Goal: Transaction & Acquisition: Book appointment/travel/reservation

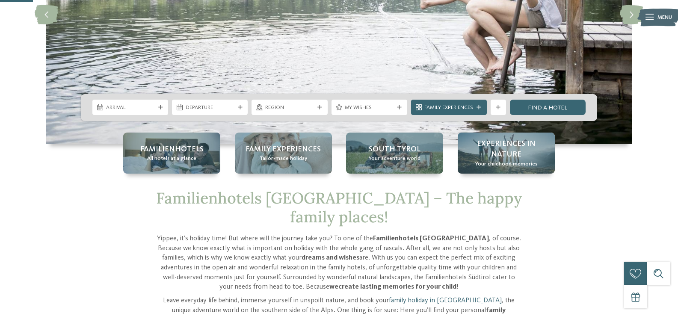
scroll to position [158, 0]
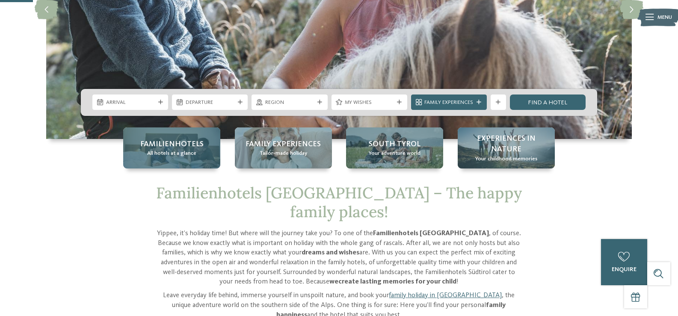
click at [185, 160] on div "Familienhotels All hotels at a glance" at bounding box center [171, 147] width 97 height 41
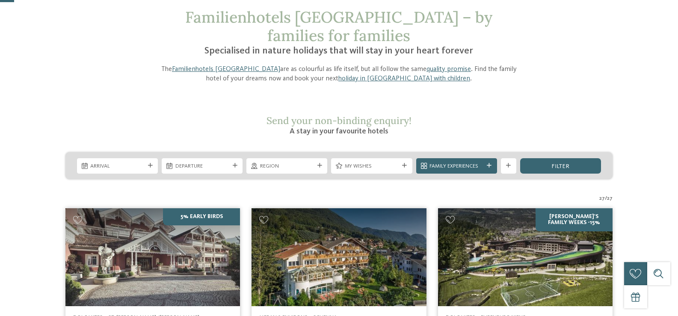
scroll to position [129, 0]
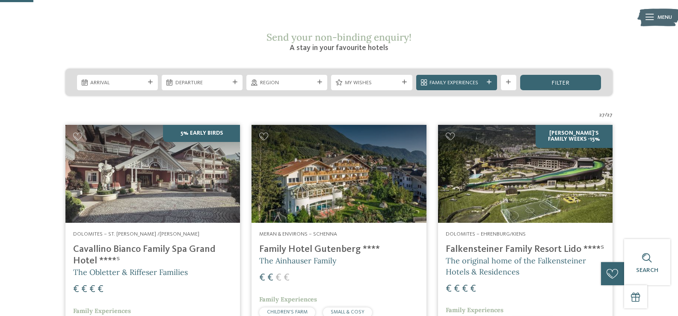
click at [500, 150] on img at bounding box center [525, 174] width 175 height 98
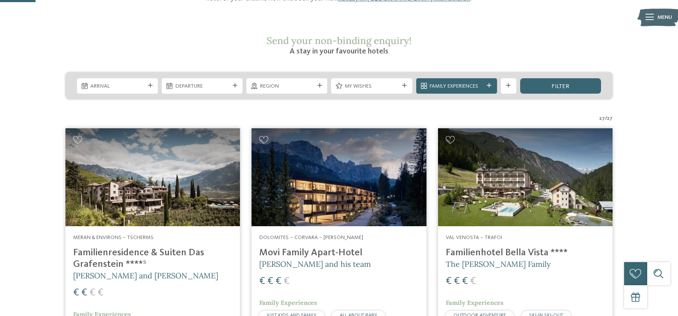
scroll to position [155, 0]
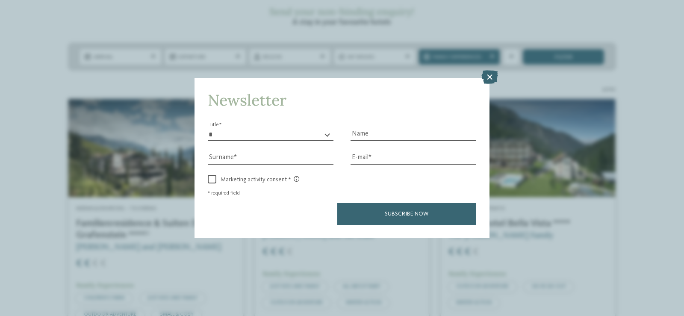
click at [485, 71] on icon at bounding box center [490, 77] width 17 height 14
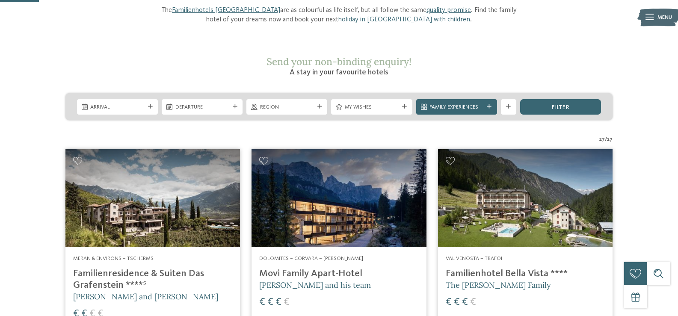
scroll to position [151, 0]
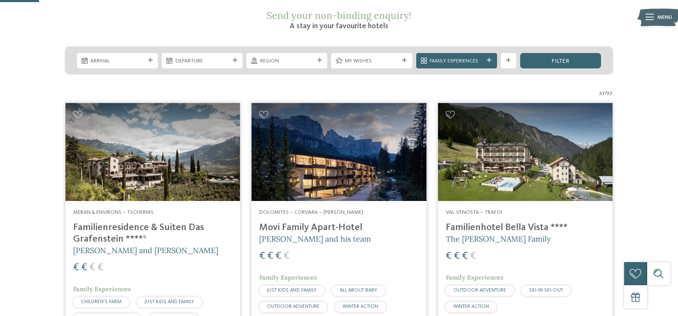
click at [556, 114] on img at bounding box center [525, 152] width 175 height 98
click at [500, 222] on h4 "Familienhotel Bella Vista ****" at bounding box center [525, 228] width 159 height 12
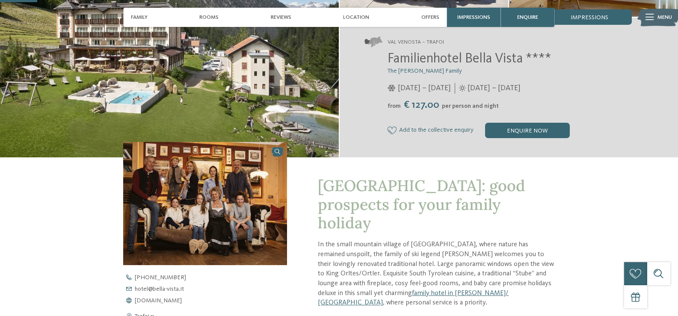
scroll to position [76, 0]
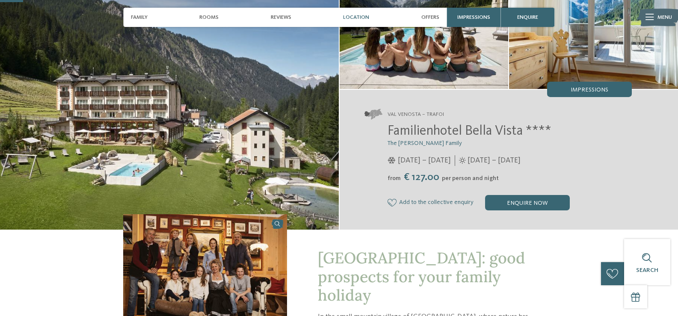
click at [359, 13] on div "Location" at bounding box center [356, 17] width 34 height 19
click at [357, 17] on span "Location" at bounding box center [356, 17] width 26 height 6
click at [348, 18] on span "Location" at bounding box center [356, 17] width 26 height 6
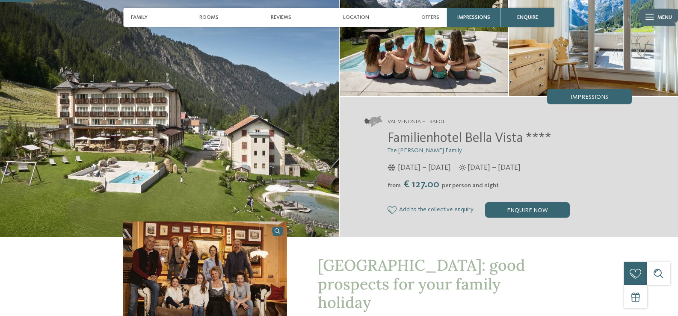
scroll to position [0, 0]
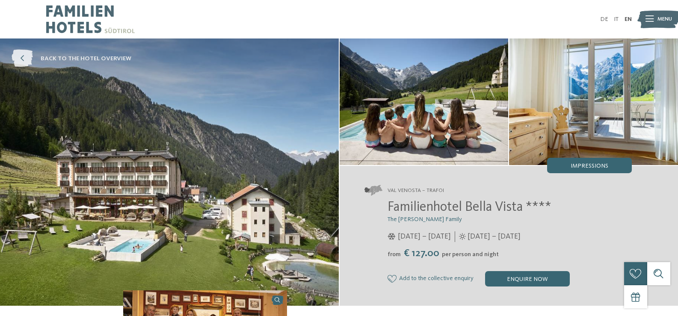
click at [20, 59] on icon at bounding box center [22, 59] width 21 height 18
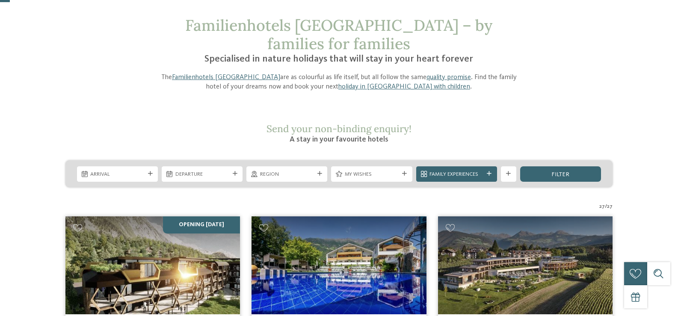
scroll to position [50, 0]
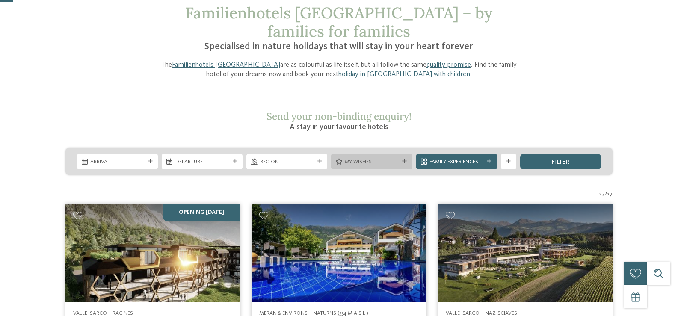
click at [402, 154] on div "My wishes" at bounding box center [371, 161] width 81 height 15
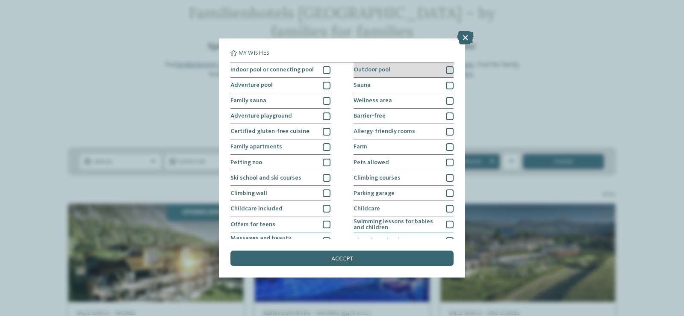
click at [446, 69] on div at bounding box center [450, 70] width 8 height 8
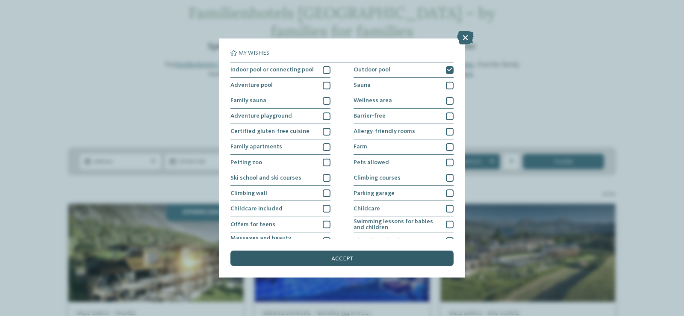
click at [339, 256] on span "accept" at bounding box center [342, 259] width 22 height 6
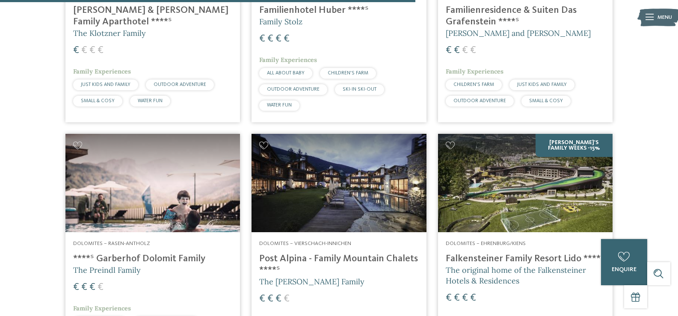
scroll to position [1189, 0]
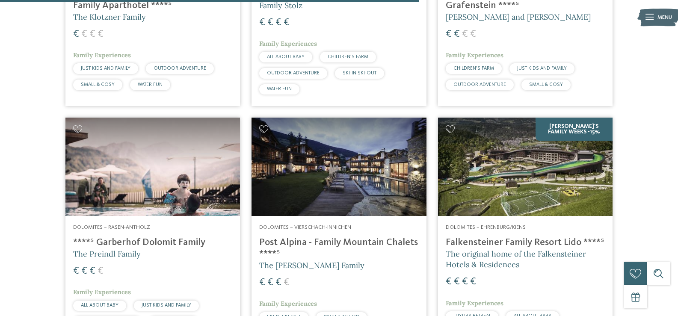
click at [337, 237] on h4 "Post Alpina - Family Mountain Chalets ****ˢ" at bounding box center [338, 248] width 159 height 23
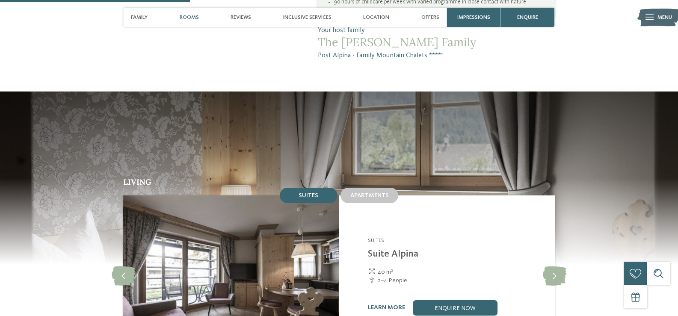
scroll to position [731, 0]
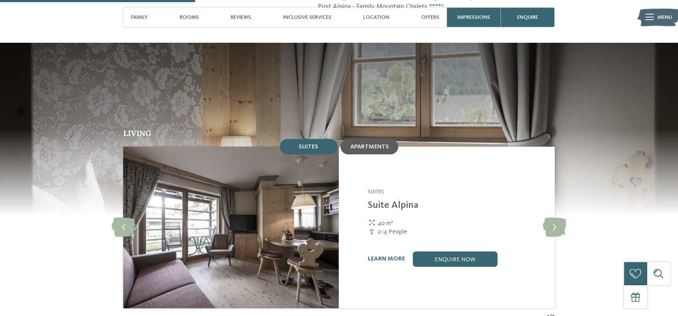
click at [375, 139] on div "Apartments" at bounding box center [369, 146] width 58 height 15
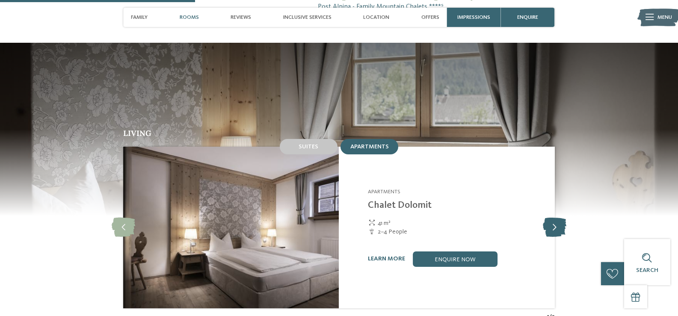
click at [550, 218] on icon at bounding box center [555, 227] width 24 height 19
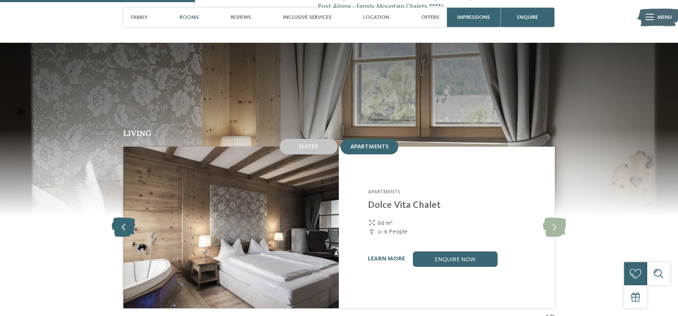
click at [121, 218] on icon at bounding box center [124, 227] width 24 height 19
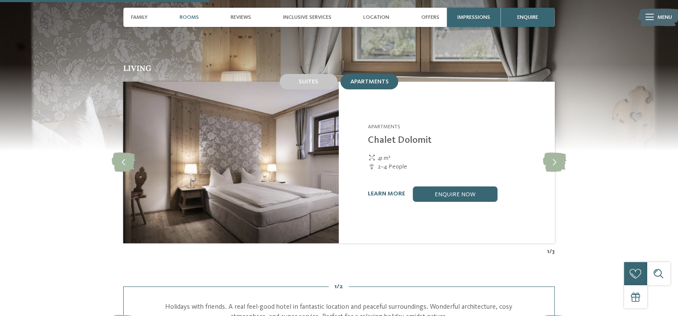
scroll to position [784, 0]
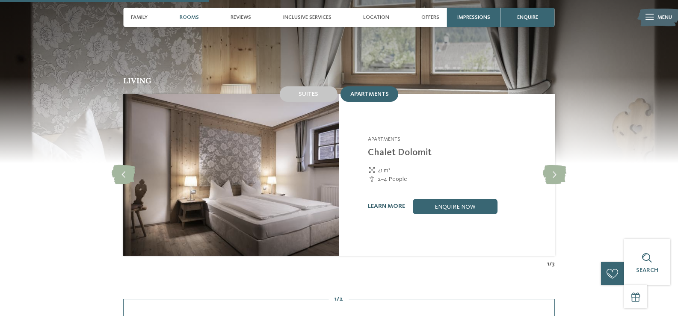
click at [384, 203] on link "learn more" at bounding box center [386, 206] width 37 height 6
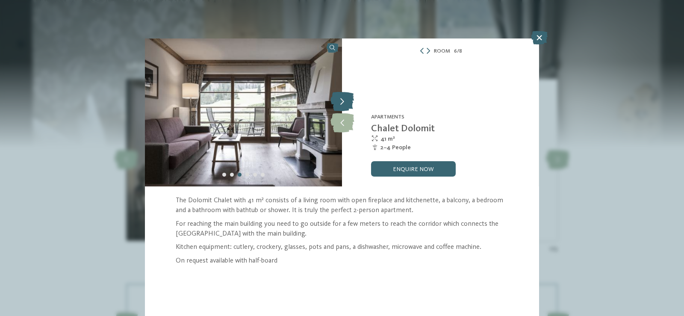
click at [344, 101] on icon at bounding box center [343, 101] width 24 height 19
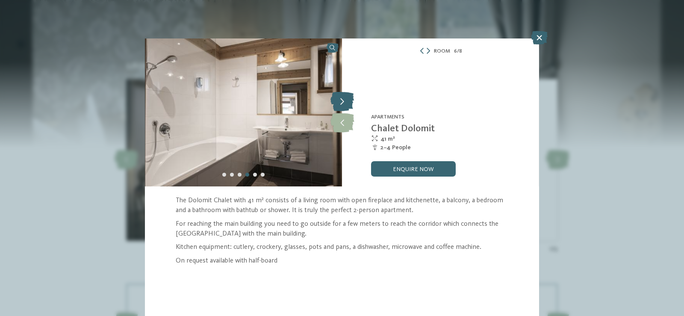
click at [344, 101] on icon at bounding box center [343, 101] width 24 height 19
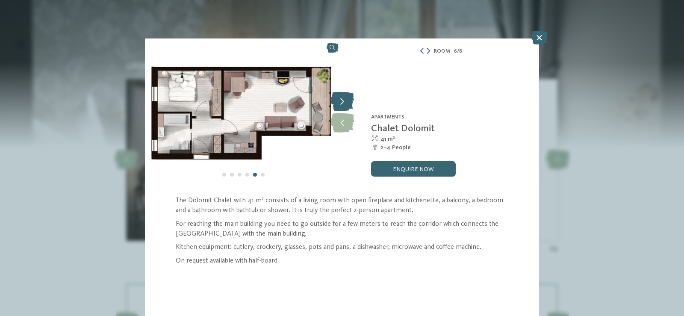
click at [344, 101] on icon at bounding box center [343, 101] width 24 height 19
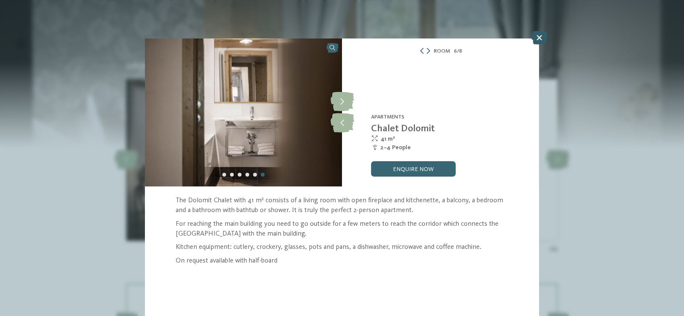
click at [537, 39] on icon at bounding box center [539, 38] width 17 height 14
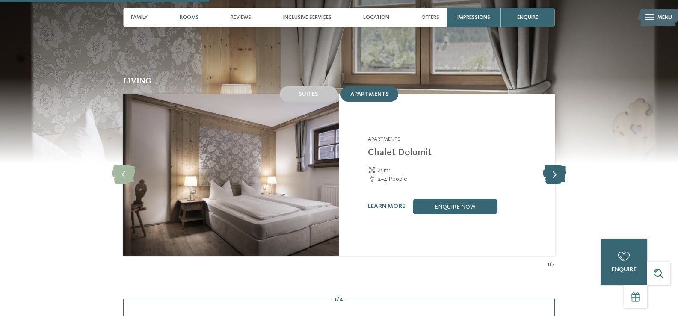
click at [553, 165] on icon at bounding box center [555, 174] width 24 height 19
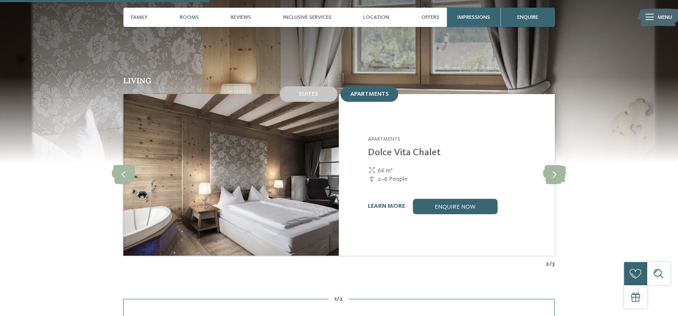
click at [396, 203] on link "learn more" at bounding box center [386, 206] width 37 height 6
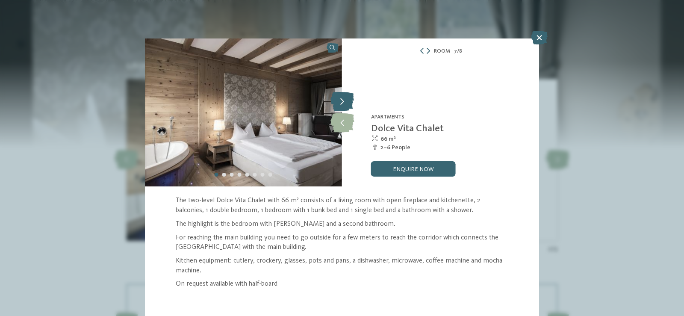
click at [343, 104] on icon at bounding box center [343, 101] width 24 height 19
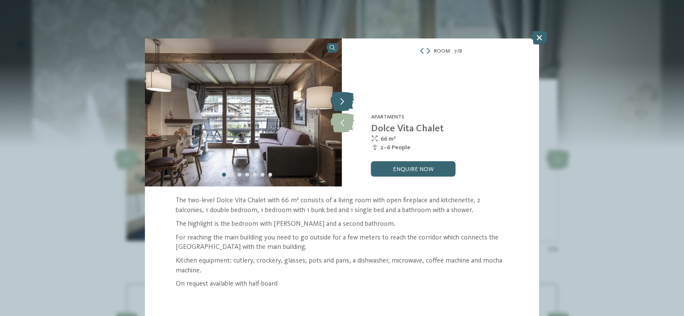
click at [343, 104] on icon at bounding box center [343, 101] width 24 height 19
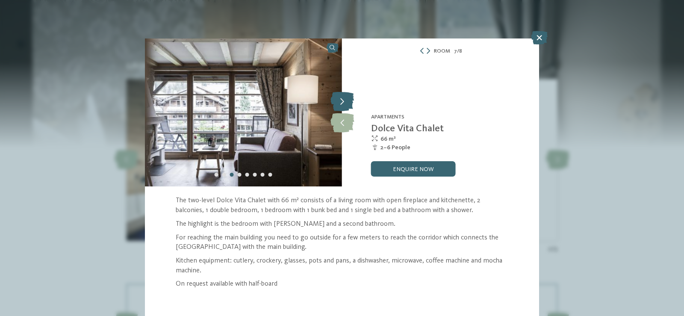
click at [343, 104] on icon at bounding box center [343, 101] width 24 height 19
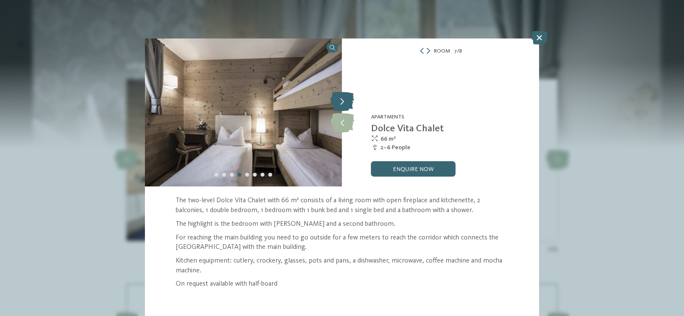
click at [343, 104] on icon at bounding box center [343, 101] width 24 height 19
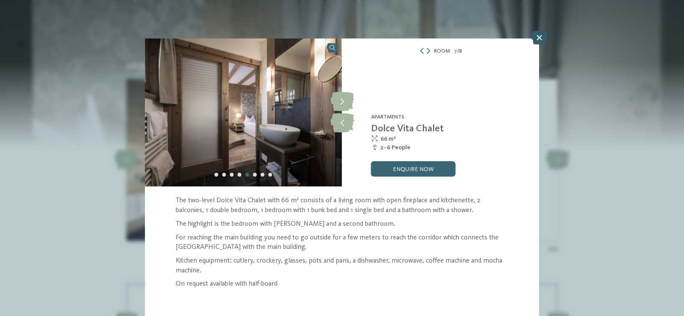
click at [538, 36] on icon at bounding box center [539, 38] width 17 height 14
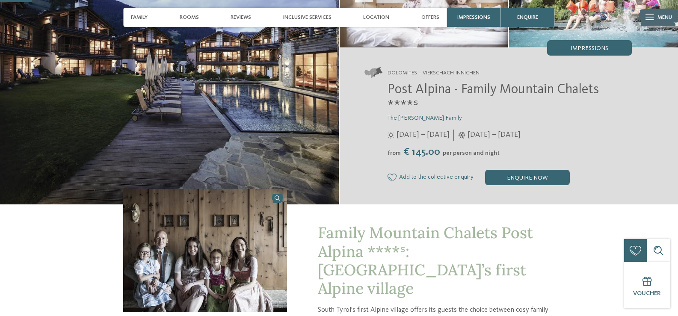
scroll to position [57, 0]
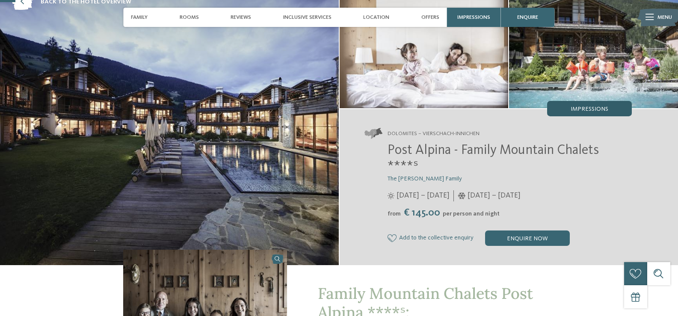
click at [581, 104] on div "Impressions" at bounding box center [589, 108] width 85 height 15
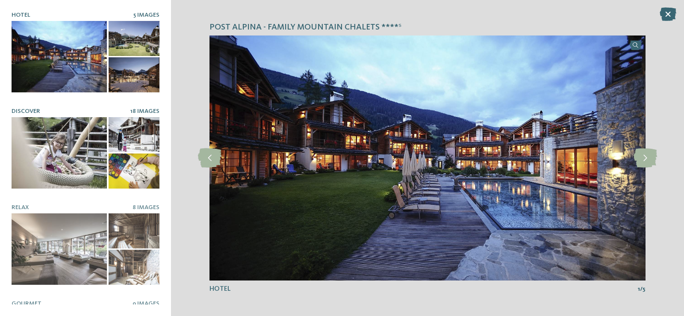
click at [54, 142] on div at bounding box center [59, 152] width 95 height 71
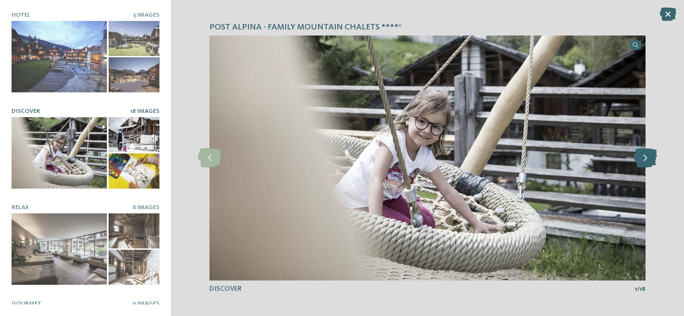
click at [645, 156] on icon at bounding box center [646, 157] width 24 height 19
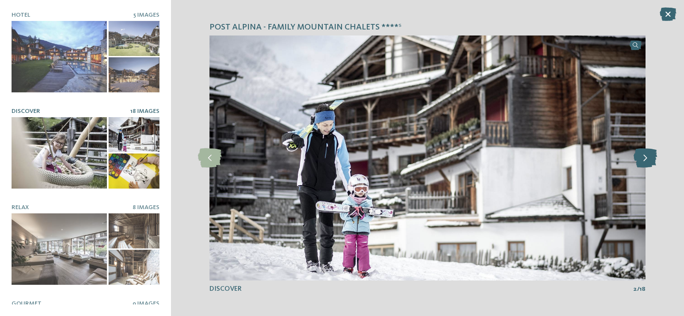
click at [645, 156] on icon at bounding box center [646, 157] width 24 height 19
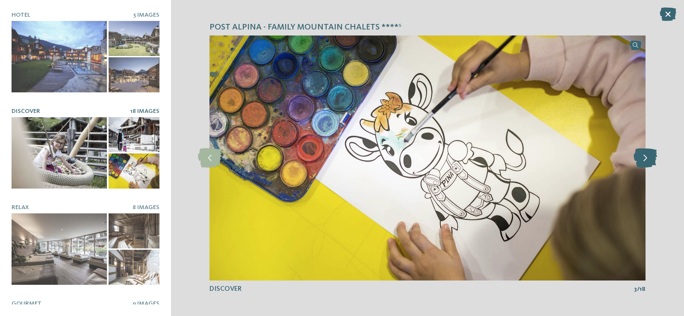
click at [645, 156] on icon at bounding box center [646, 157] width 24 height 19
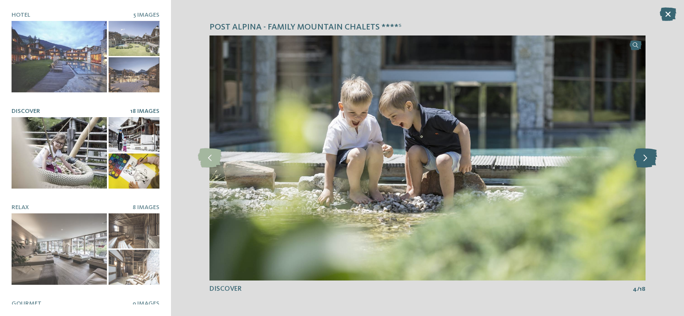
click at [645, 156] on icon at bounding box center [646, 157] width 24 height 19
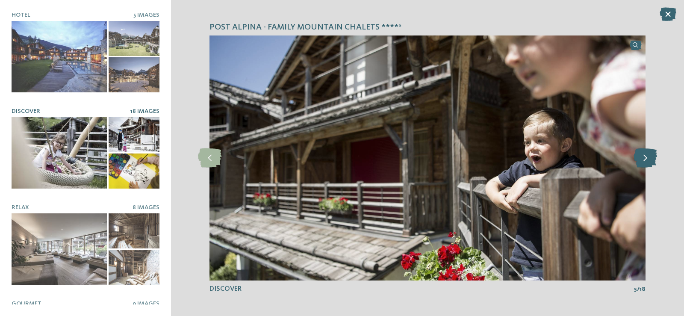
click at [645, 156] on icon at bounding box center [646, 157] width 24 height 19
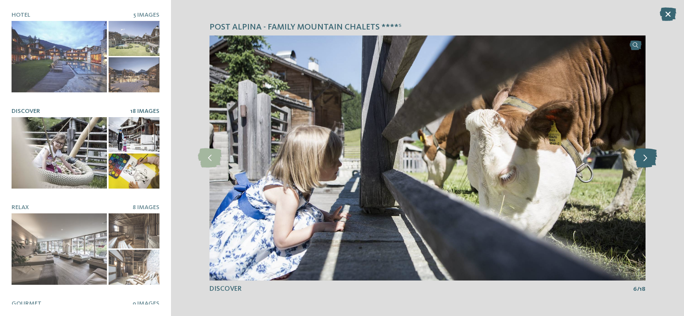
click at [645, 156] on icon at bounding box center [646, 157] width 24 height 19
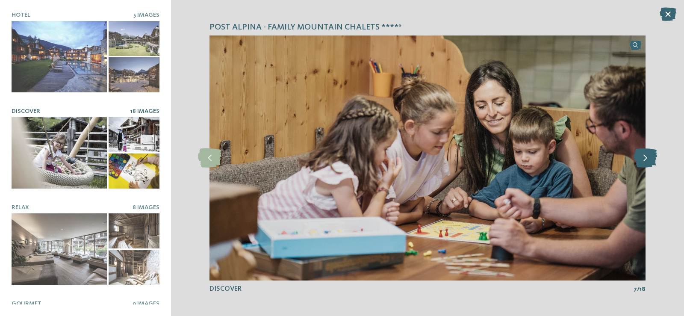
click at [645, 156] on icon at bounding box center [646, 157] width 24 height 19
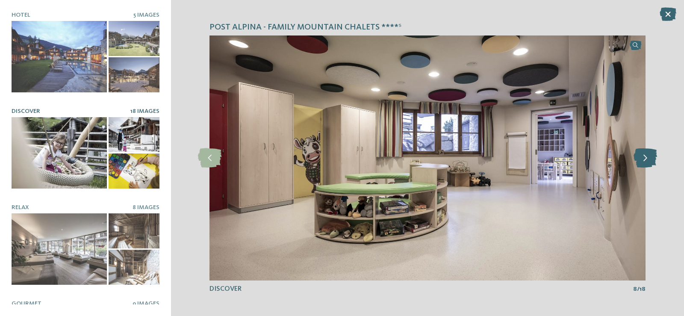
click at [645, 156] on icon at bounding box center [646, 157] width 24 height 19
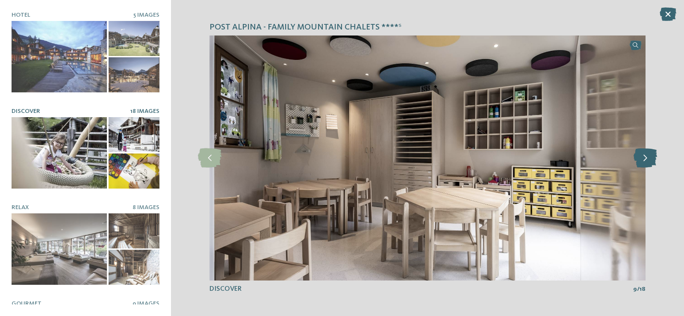
click at [645, 156] on icon at bounding box center [646, 157] width 24 height 19
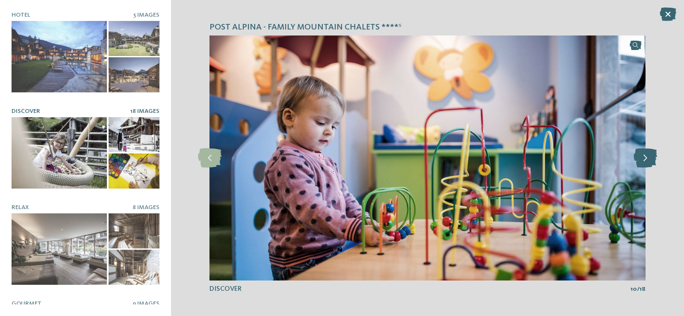
click at [645, 156] on icon at bounding box center [646, 157] width 24 height 19
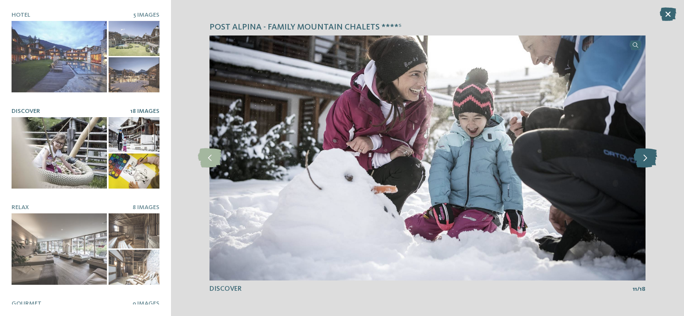
click at [645, 156] on icon at bounding box center [646, 157] width 24 height 19
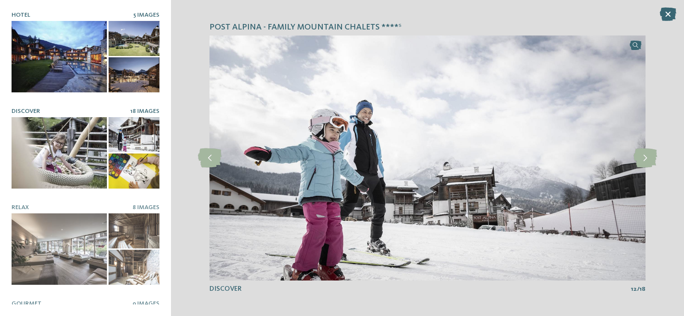
click at [87, 65] on div at bounding box center [59, 56] width 95 height 71
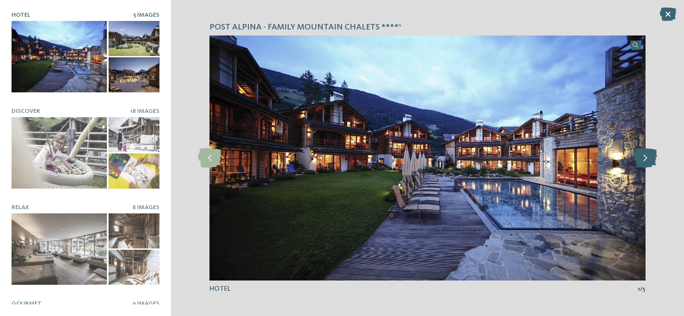
click at [640, 157] on icon at bounding box center [646, 157] width 24 height 19
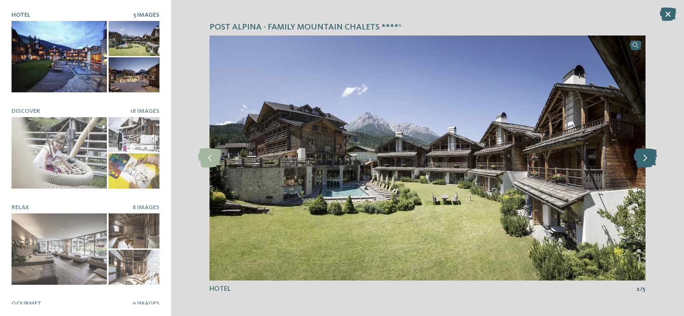
click at [640, 157] on icon at bounding box center [646, 157] width 24 height 19
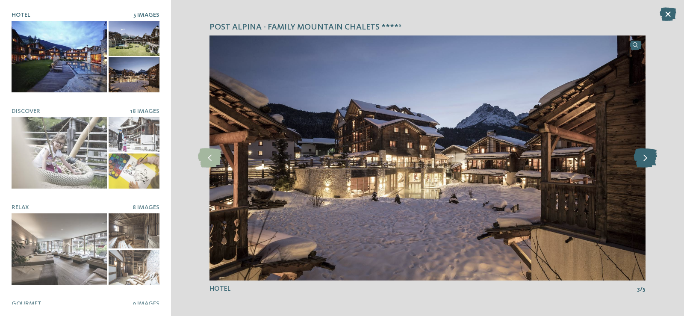
click at [640, 157] on icon at bounding box center [646, 157] width 24 height 19
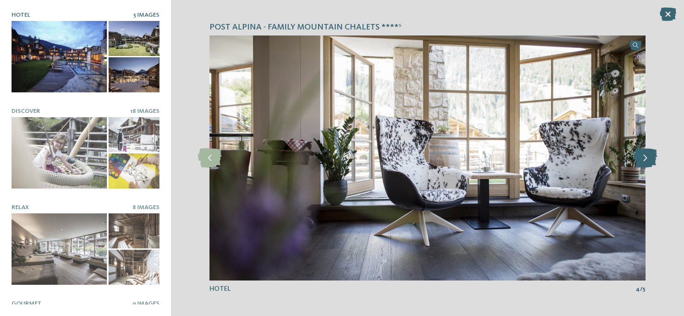
click at [640, 157] on icon at bounding box center [646, 157] width 24 height 19
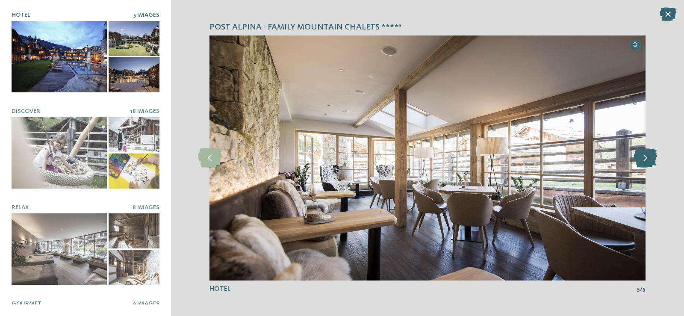
click at [640, 157] on icon at bounding box center [646, 157] width 24 height 19
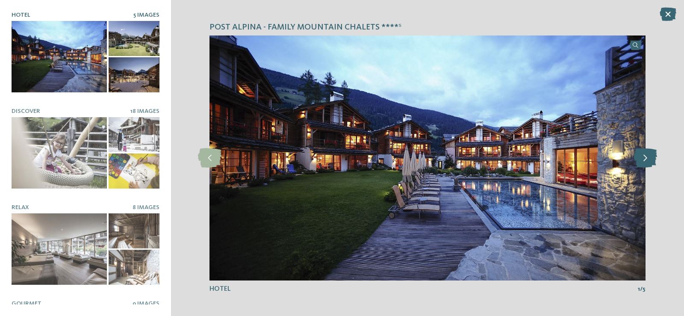
click at [640, 157] on icon at bounding box center [646, 157] width 24 height 19
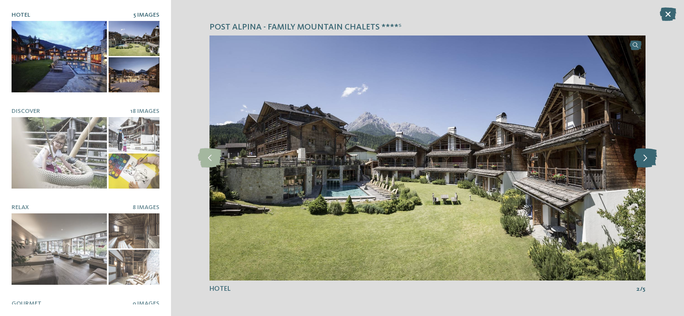
click at [640, 157] on icon at bounding box center [646, 157] width 24 height 19
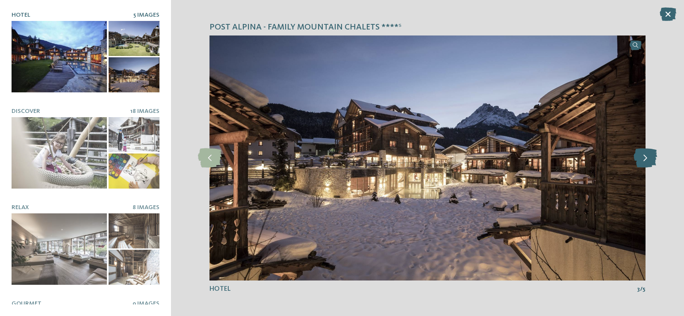
click at [640, 157] on icon at bounding box center [646, 157] width 24 height 19
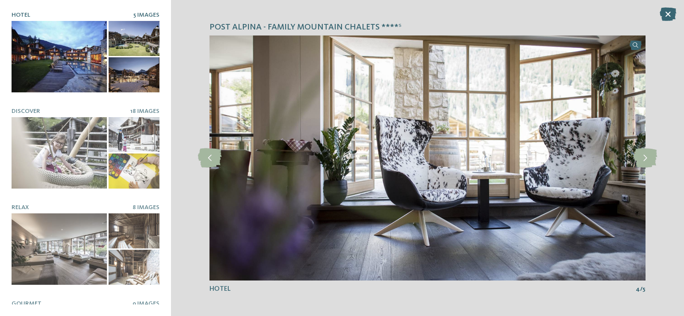
drag, startPoint x: 671, startPoint y: 13, endPoint x: 583, endPoint y: 47, distance: 94.8
click at [671, 13] on icon at bounding box center [668, 14] width 17 height 14
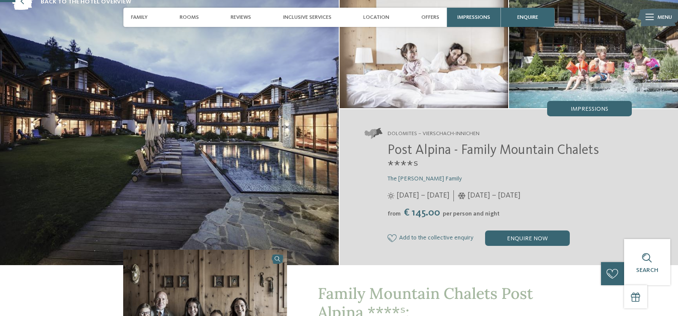
click at [25, 0] on div at bounding box center [339, 1] width 678 height 2
click at [24, 2] on div at bounding box center [339, 1] width 678 height 2
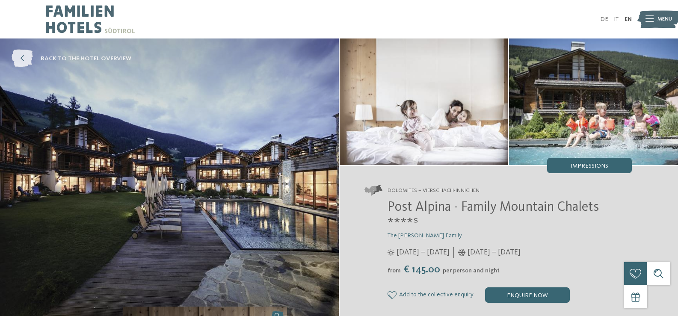
click at [33, 54] on link "back to the hotel overview" at bounding box center [72, 59] width 120 height 18
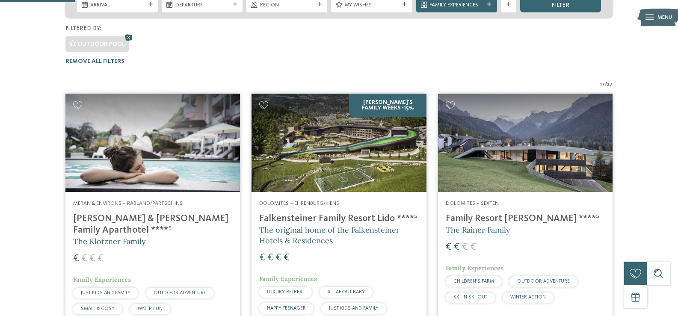
scroll to position [213, 0]
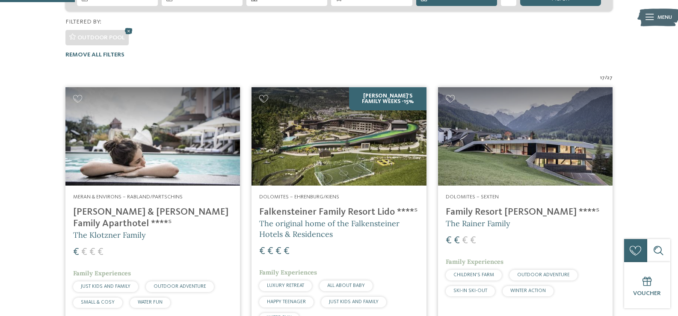
click at [175, 207] on h4 "[PERSON_NAME] & [PERSON_NAME] Family Aparthotel ****ˢ" at bounding box center [152, 218] width 159 height 23
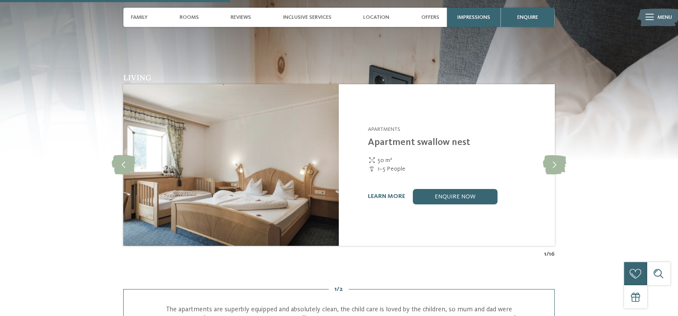
scroll to position [816, 0]
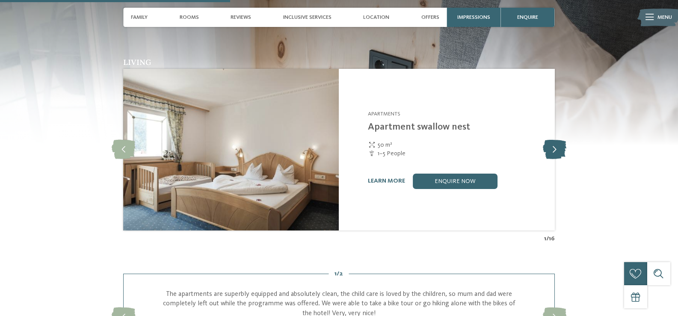
click at [551, 140] on icon at bounding box center [555, 149] width 24 height 19
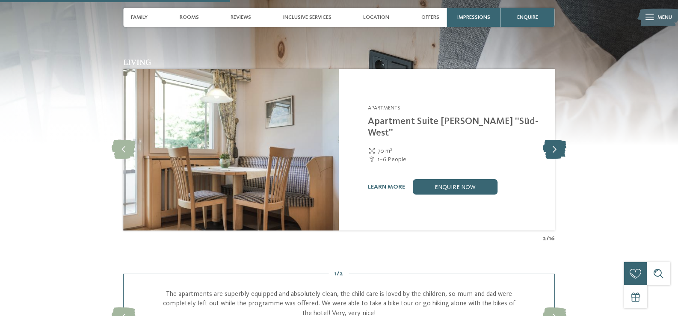
click at [551, 140] on icon at bounding box center [555, 149] width 24 height 19
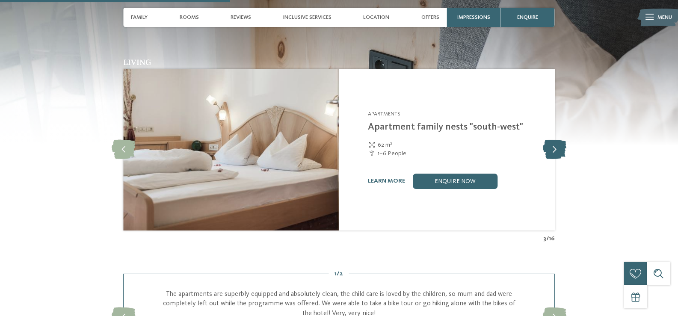
click at [551, 140] on icon at bounding box center [555, 149] width 24 height 19
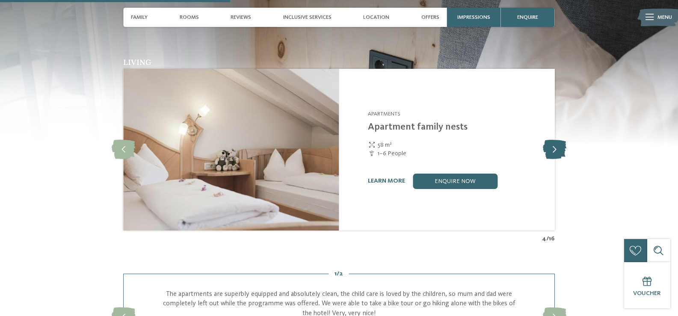
click at [551, 140] on icon at bounding box center [555, 149] width 24 height 19
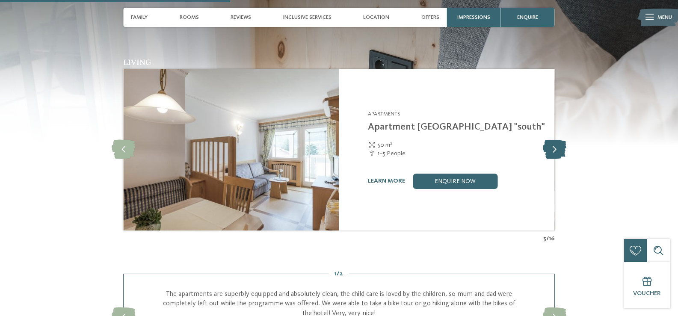
click at [551, 140] on icon at bounding box center [555, 149] width 24 height 19
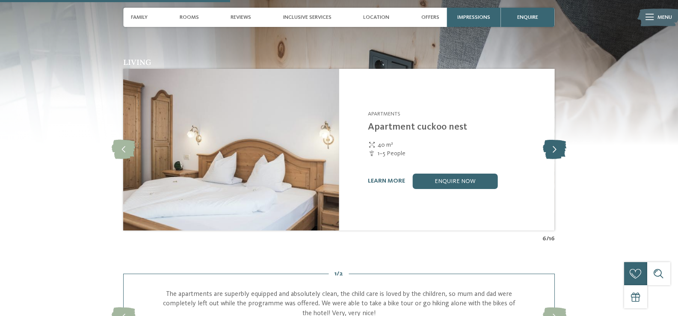
click at [551, 140] on icon at bounding box center [555, 149] width 24 height 19
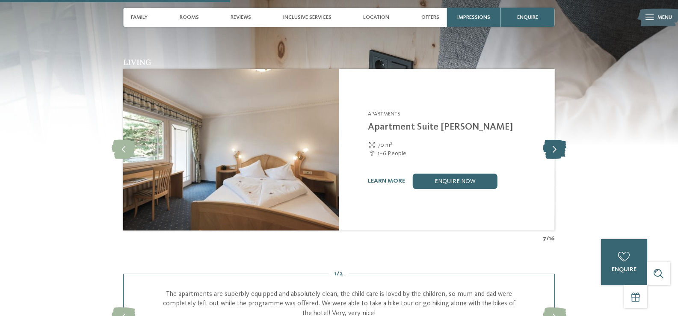
click at [551, 140] on icon at bounding box center [555, 149] width 24 height 19
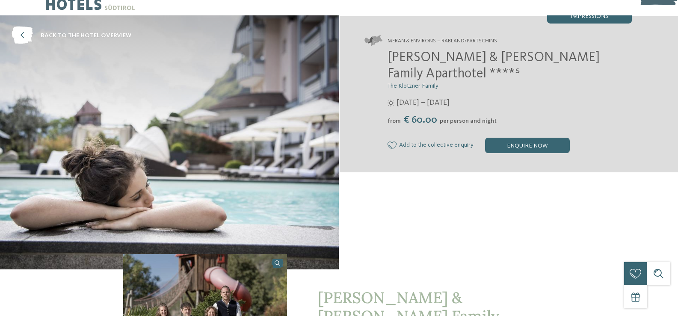
scroll to position [0, 0]
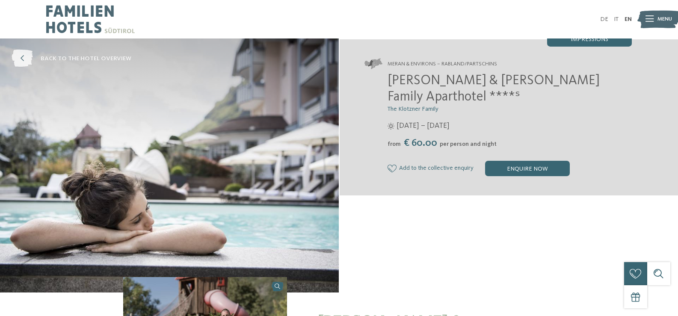
click at [20, 54] on icon at bounding box center [22, 59] width 21 height 18
